Goal: Find specific page/section: Find specific page/section

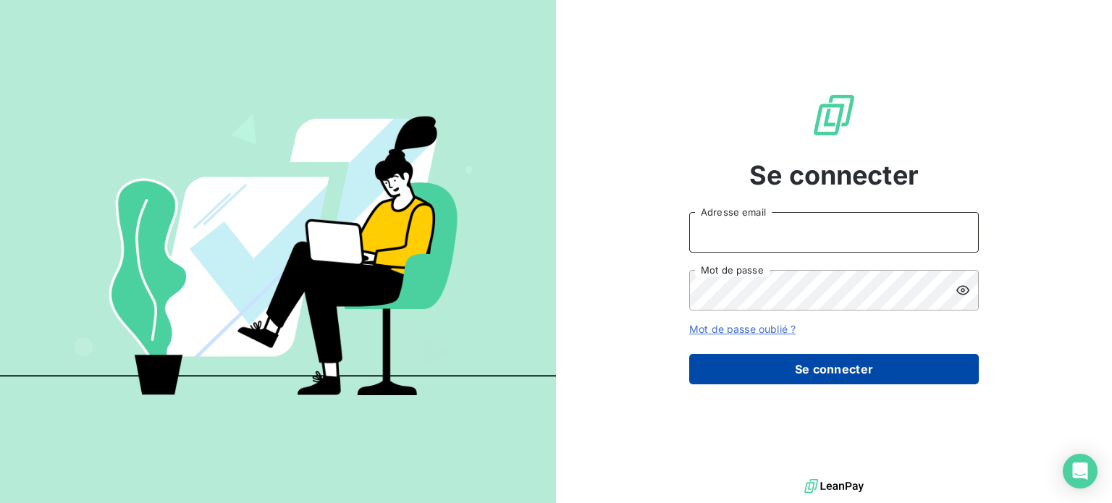
type input "[PERSON_NAME][EMAIL_ADDRESS][PERSON_NAME][DOMAIN_NAME]"
click at [826, 374] on button "Se connecter" at bounding box center [834, 369] width 290 height 30
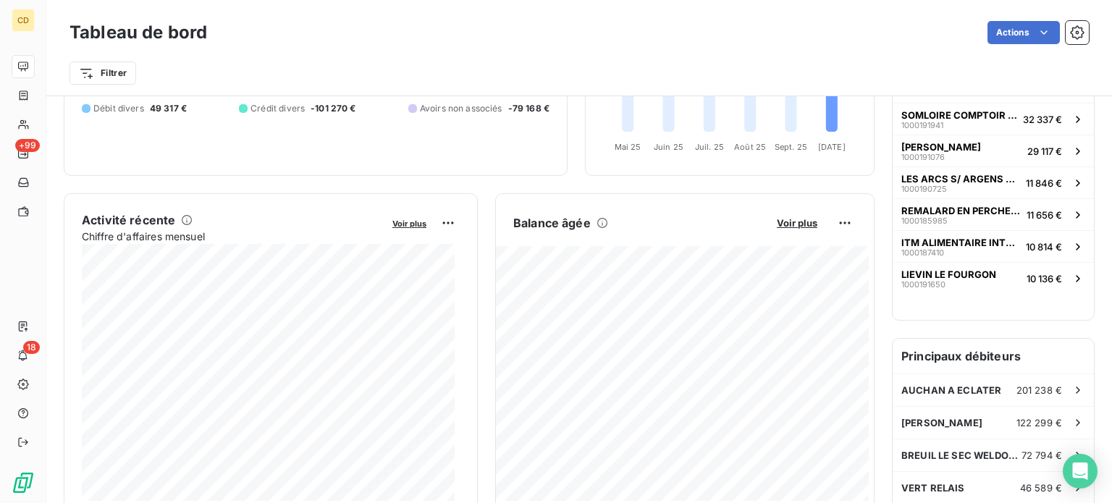
scroll to position [180, 0]
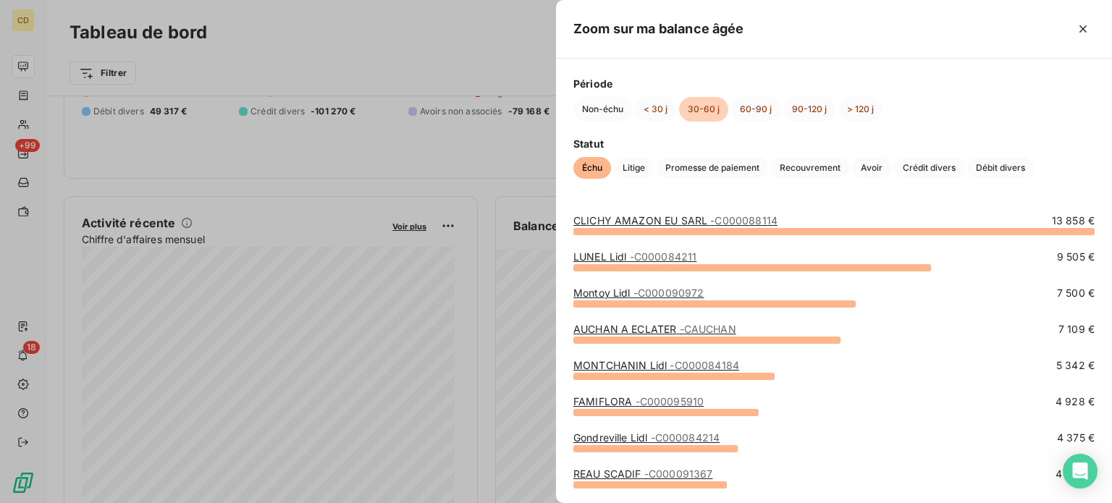
click at [599, 363] on link "MONTCHANIN Lidl - C000084184" at bounding box center [656, 365] width 166 height 12
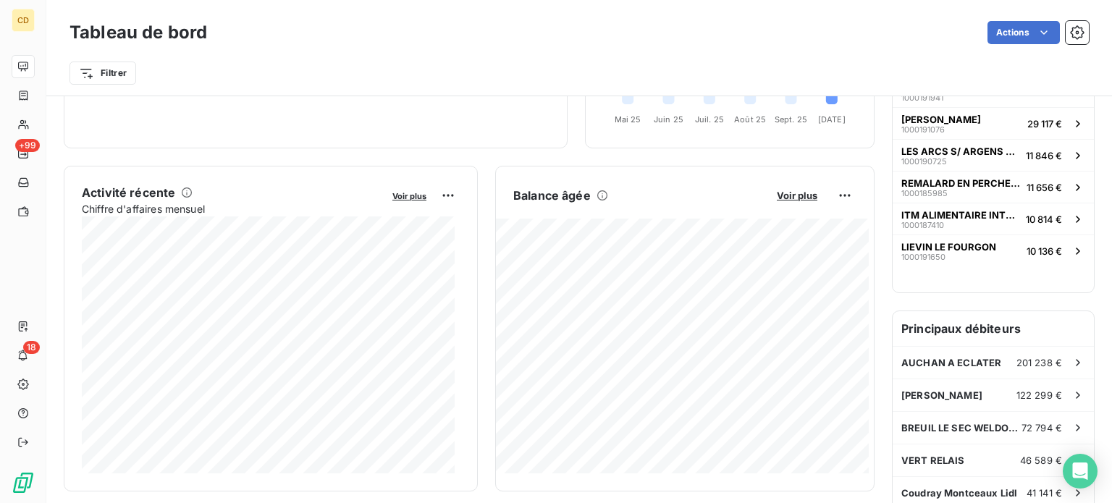
scroll to position [205, 0]
